Goal: Navigation & Orientation: Find specific page/section

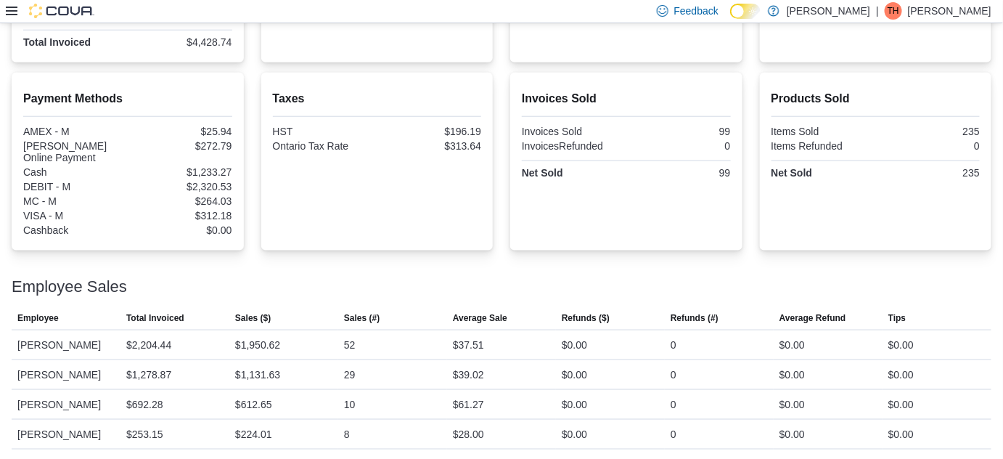
scroll to position [179, 0]
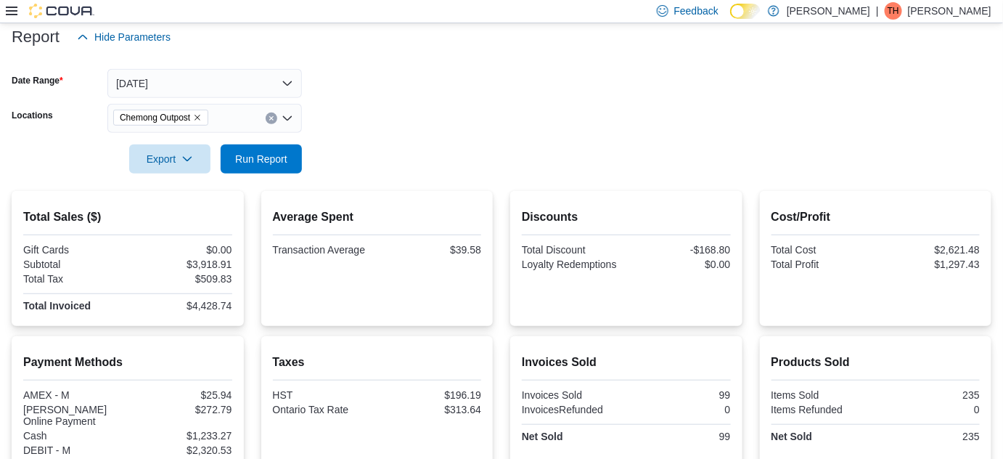
click at [13, 10] on icon at bounding box center [12, 11] width 12 height 12
